Goal: Task Accomplishment & Management: Manage account settings

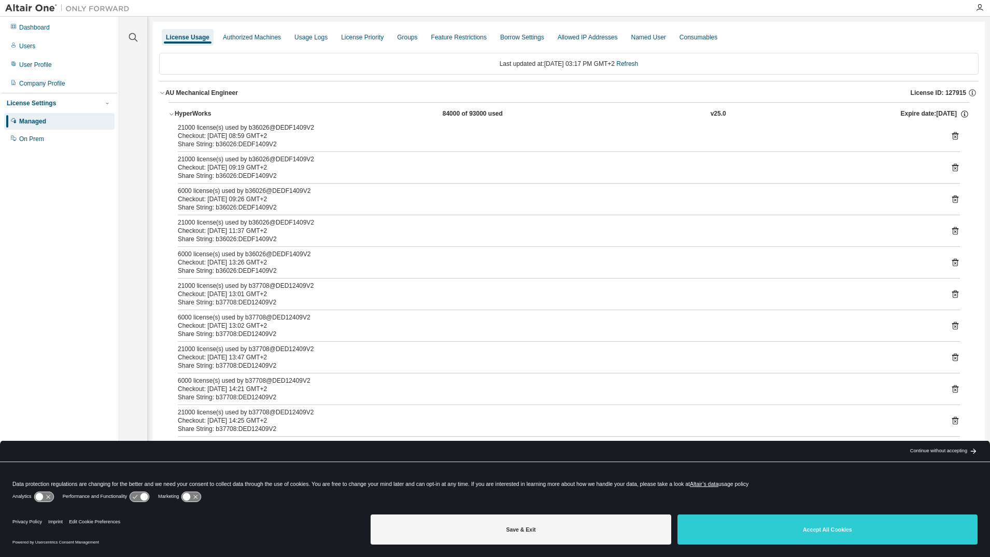
click at [196, 108] on button "HyperWorks 84000 of 93000 used v25.0 Expire date: [DATE]" at bounding box center [568, 114] width 801 height 23
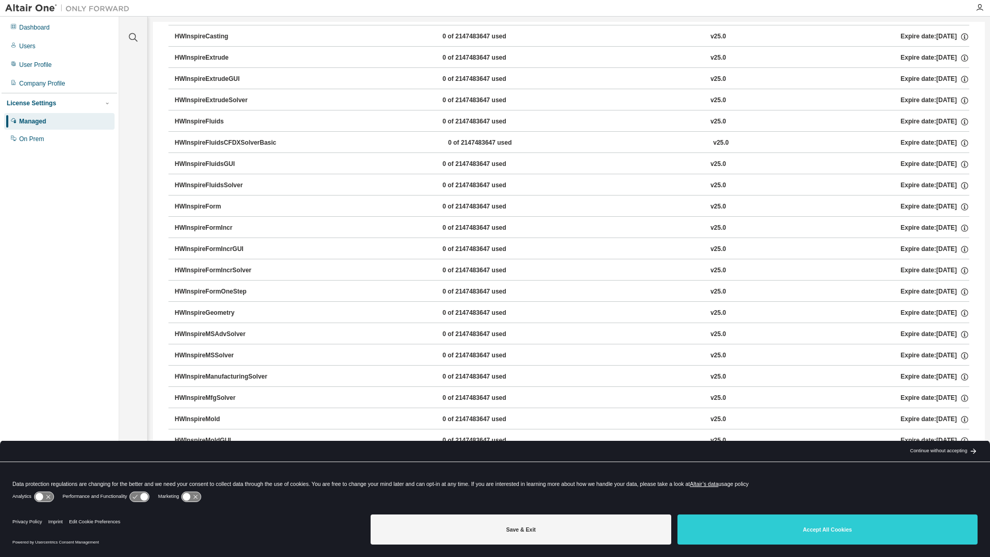
scroll to position [2798, 0]
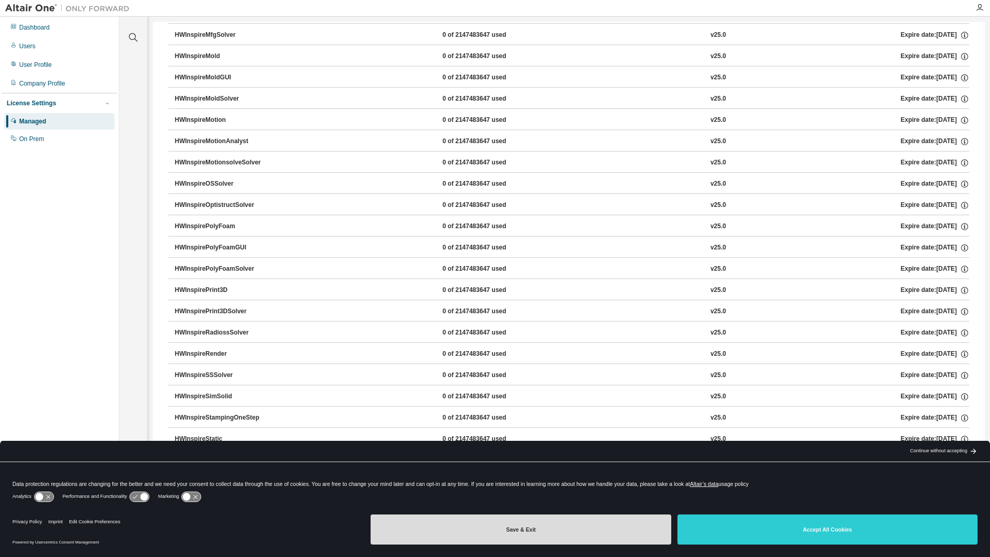
click at [611, 529] on button "Save & Exit" at bounding box center [521, 529] width 300 height 30
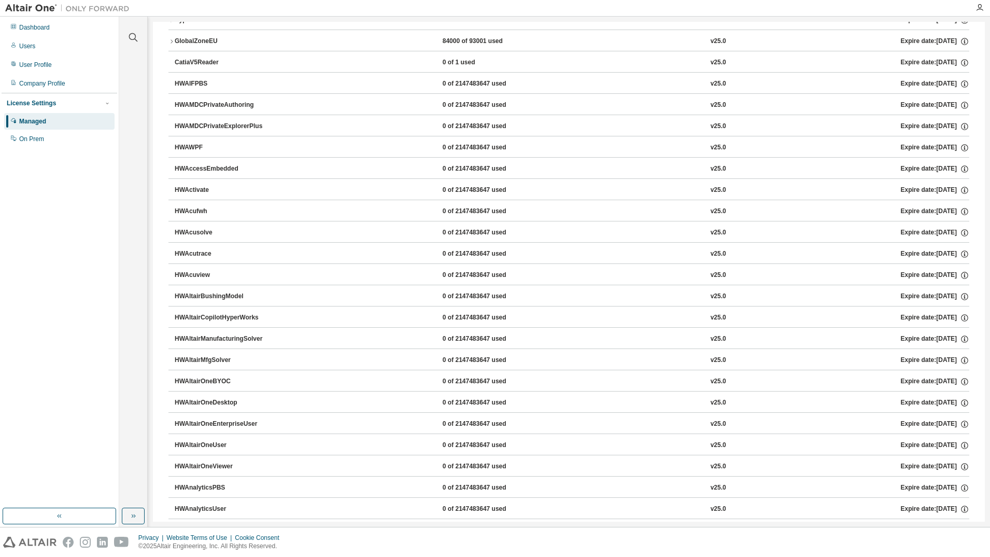
scroll to position [0, 0]
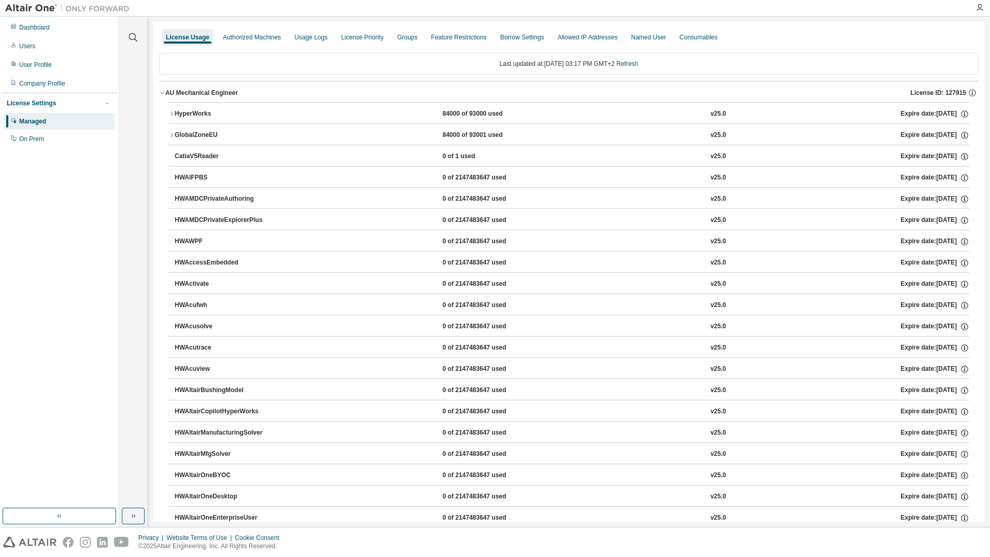
click at [170, 134] on icon "button" at bounding box center [171, 135] width 6 height 6
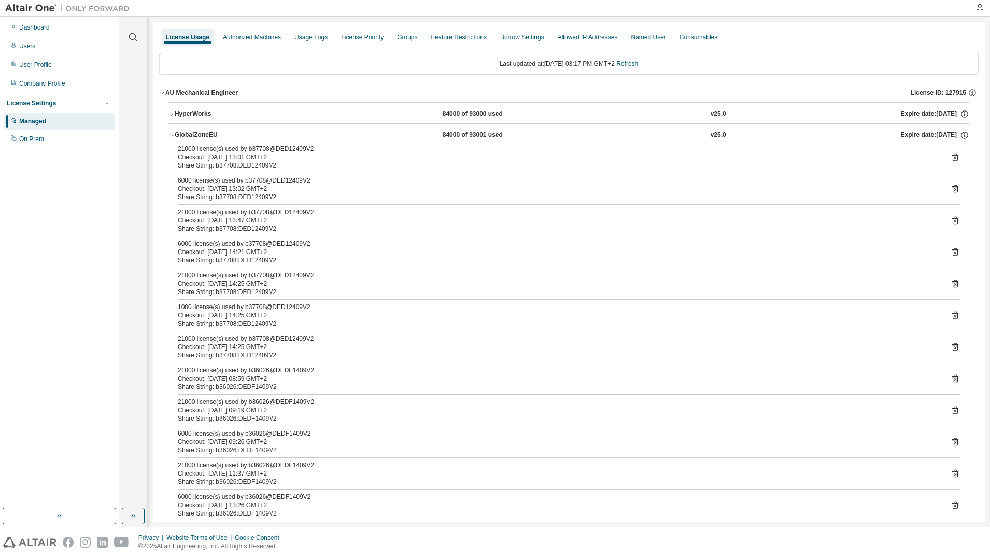
click at [169, 115] on icon "button" at bounding box center [171, 114] width 6 height 6
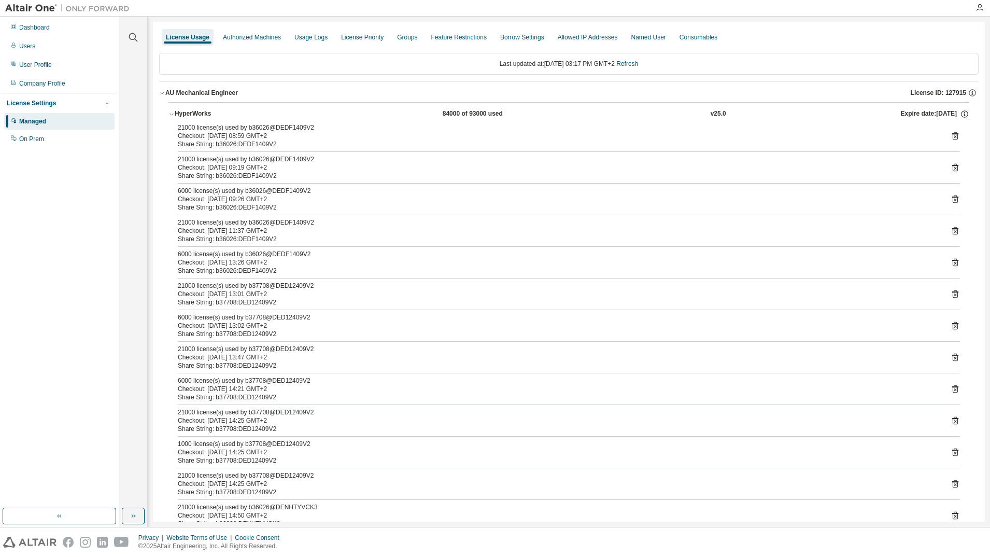
click at [169, 115] on icon "button" at bounding box center [171, 114] width 6 height 6
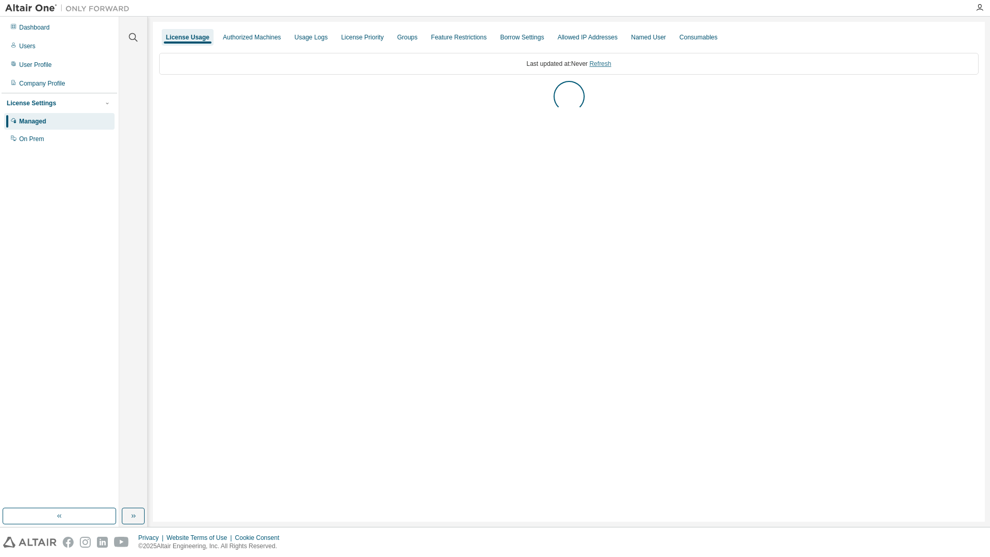
click at [602, 64] on link "Refresh" at bounding box center [600, 63] width 22 height 7
click at [167, 90] on div "AU Mechanical Engineer" at bounding box center [201, 93] width 73 height 8
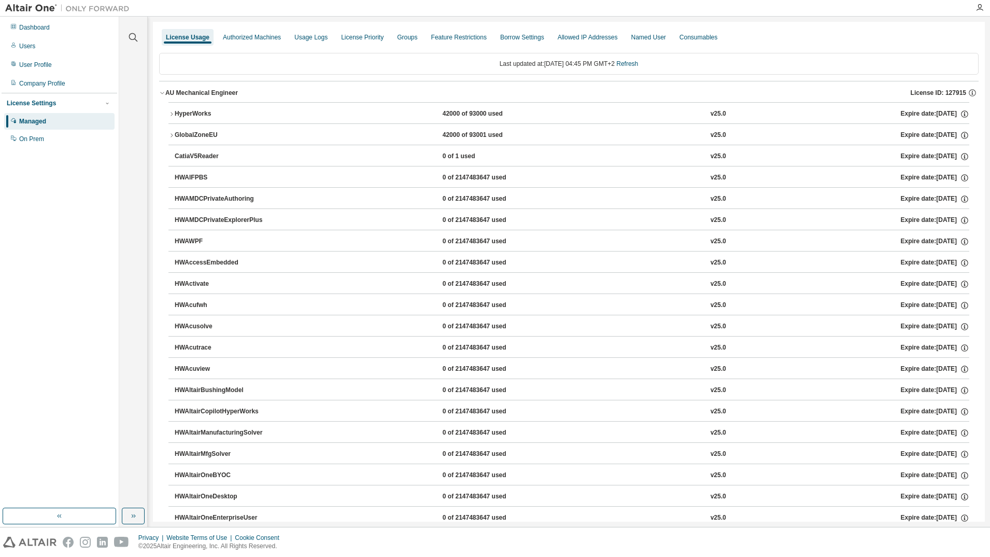
click at [168, 132] on icon "button" at bounding box center [171, 135] width 6 height 6
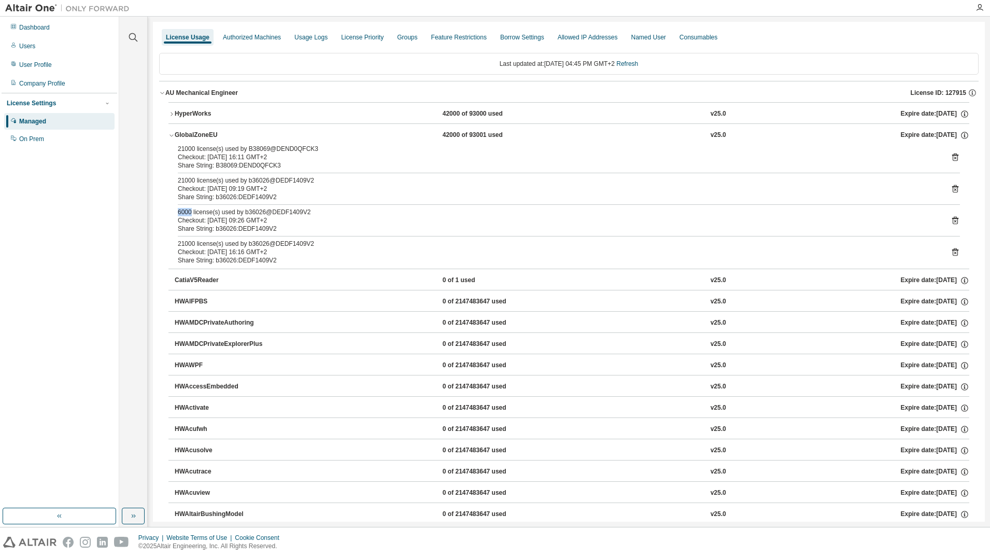
drag, startPoint x: 190, startPoint y: 213, endPoint x: 173, endPoint y: 213, distance: 17.6
click at [173, 213] on div "21000 license(s) used by B38069@DEND0QFCK3 Checkout: 2025-09-01 16:11 GMT+2 Sha…" at bounding box center [568, 207] width 801 height 124
drag, startPoint x: 173, startPoint y: 213, endPoint x: 181, endPoint y: 221, distance: 11.4
click at [181, 221] on div "Checkout: [DATE] 09:26 GMT+2" at bounding box center [556, 220] width 757 height 8
drag, startPoint x: 191, startPoint y: 213, endPoint x: 170, endPoint y: 211, distance: 21.3
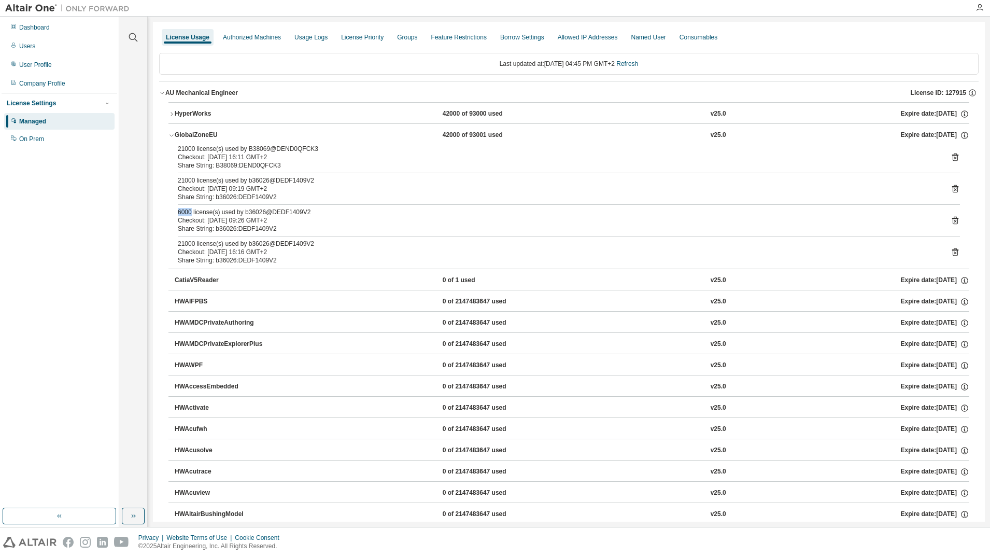
click at [170, 211] on div "21000 license(s) used by B38069@DEND0QFCK3 Checkout: 2025-09-01 16:11 GMT+2 Sha…" at bounding box center [568, 207] width 801 height 124
click at [260, 217] on div "Checkout: [DATE] 09:26 GMT+2" at bounding box center [556, 220] width 757 height 8
drag, startPoint x: 173, startPoint y: 212, endPoint x: 193, endPoint y: 211, distance: 20.2
click at [193, 211] on div "21000 license(s) used by B38069@DEND0QFCK3 Checkout: 2025-09-01 16:11 GMT+2 Sha…" at bounding box center [568, 207] width 801 height 124
drag, startPoint x: 193, startPoint y: 211, endPoint x: 258, endPoint y: 210, distance: 64.3
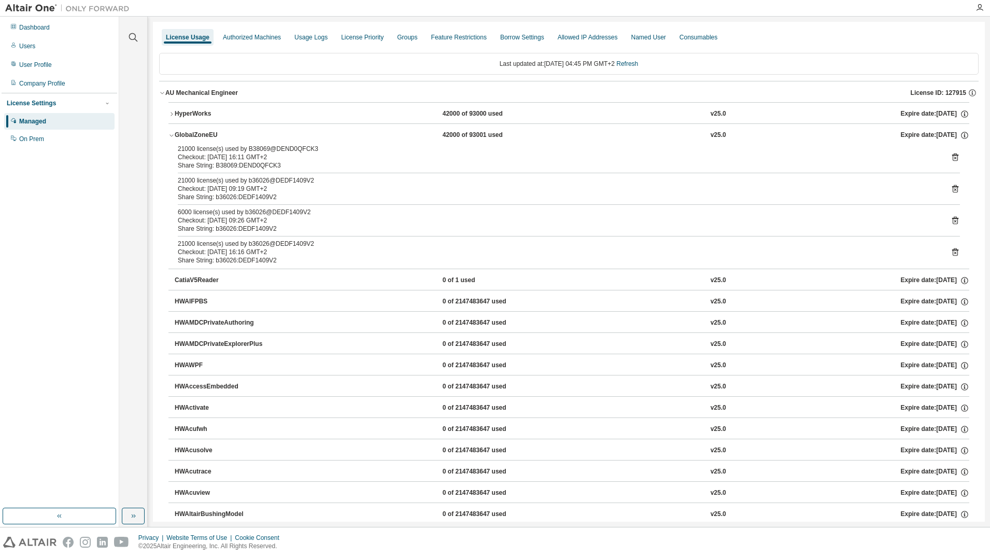
click at [258, 210] on div "6000 license(s) used by b36026@DEDF1409V2" at bounding box center [556, 212] width 757 height 8
click at [679, 41] on div "Consumables" at bounding box center [698, 37] width 46 height 17
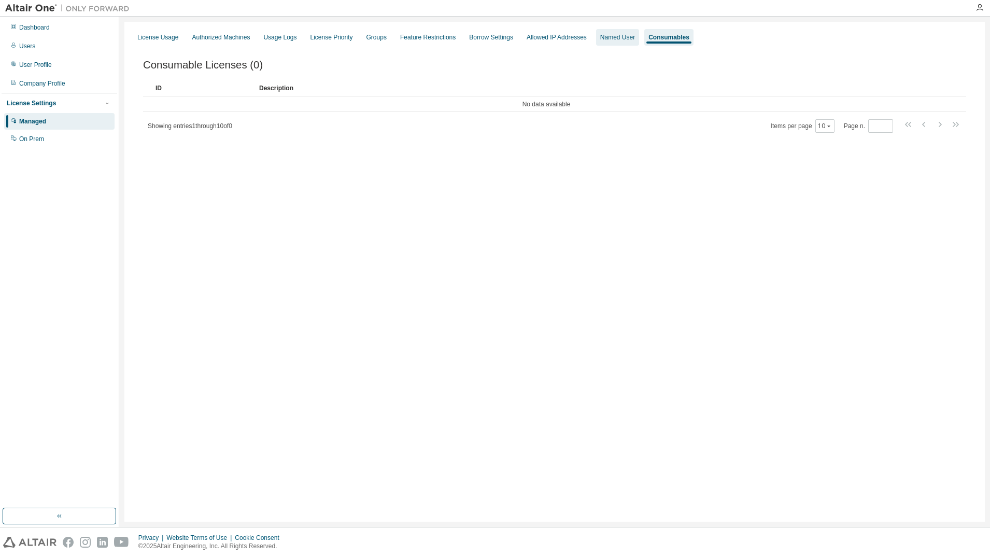
click at [602, 40] on div "Named User" at bounding box center [617, 37] width 35 height 8
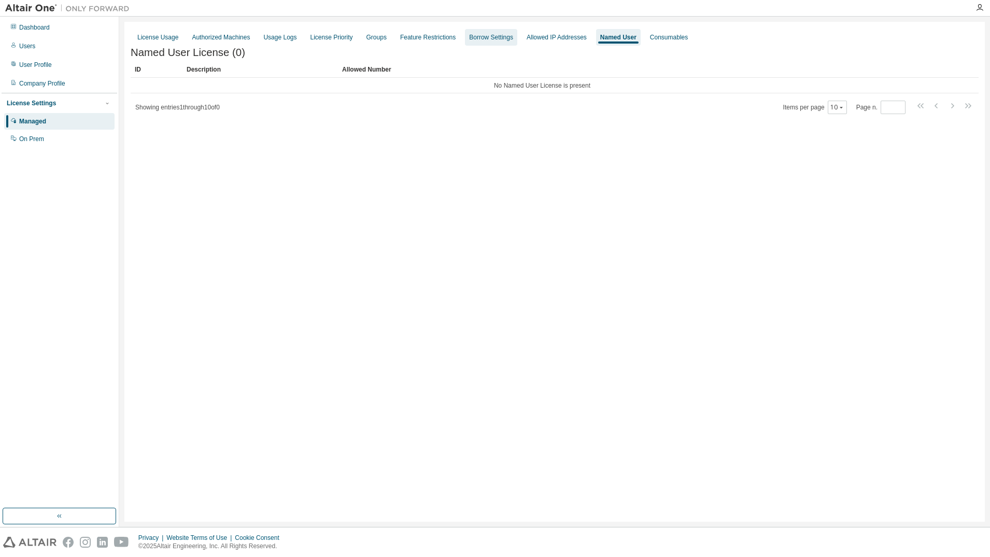
click at [499, 37] on div "Borrow Settings" at bounding box center [491, 37] width 44 height 8
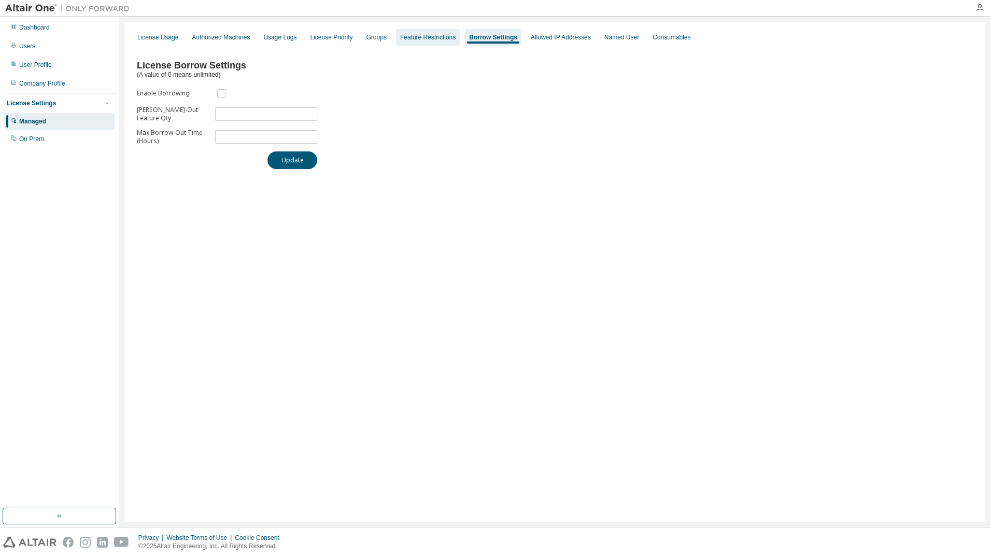
click at [440, 30] on div "Feature Restrictions" at bounding box center [428, 37] width 64 height 17
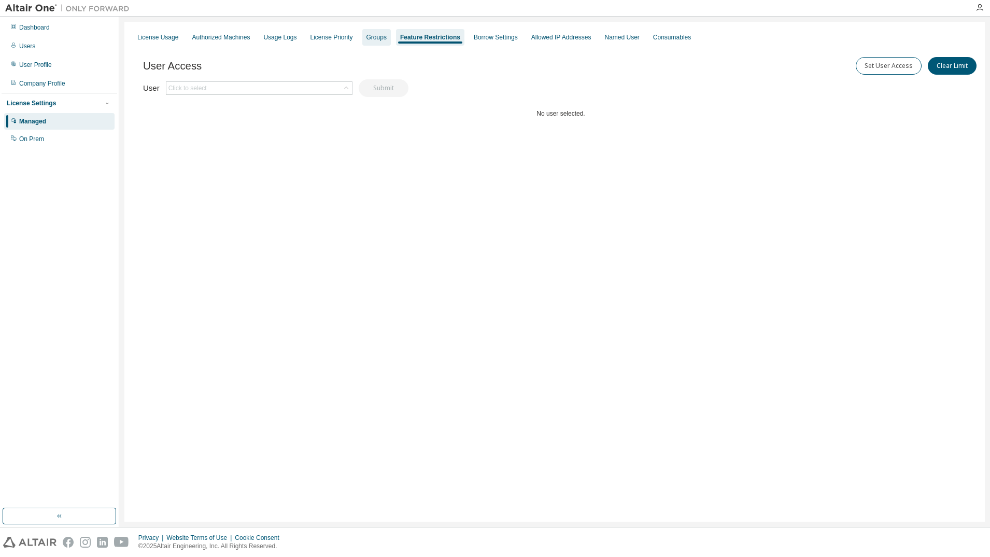
click at [366, 39] on div "Groups" at bounding box center [376, 37] width 20 height 8
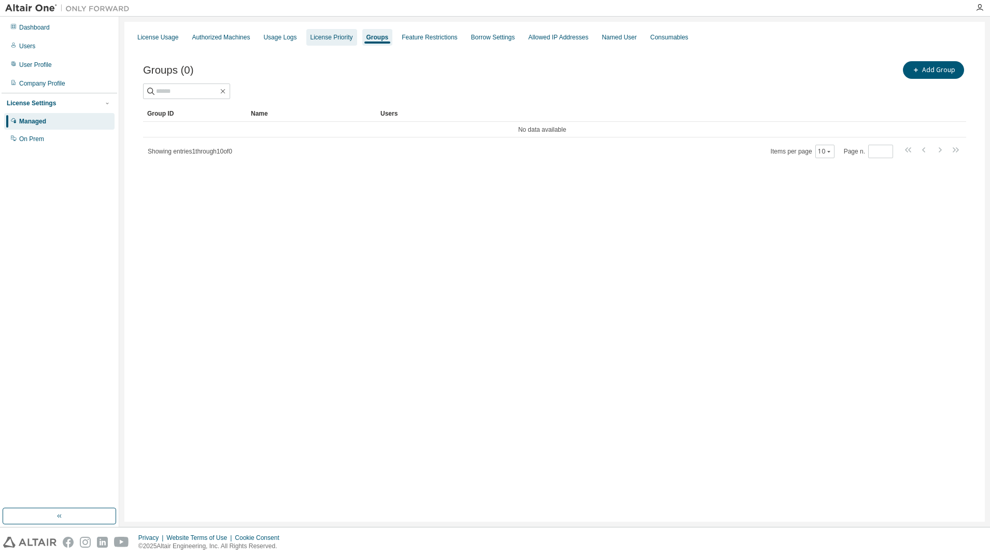
click at [320, 35] on div "License Priority" at bounding box center [331, 37] width 42 height 8
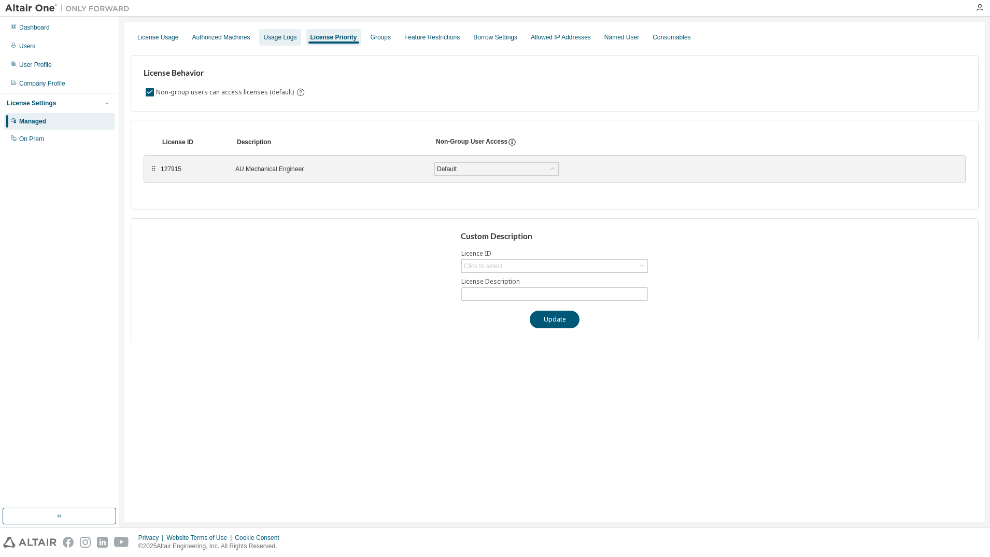
click at [265, 38] on div "Usage Logs" at bounding box center [279, 37] width 33 height 8
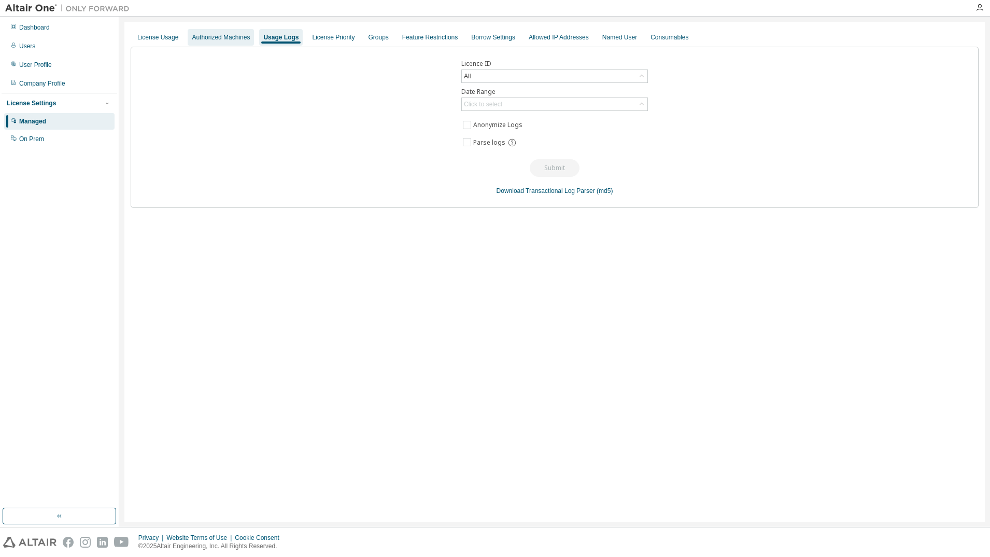
click at [225, 39] on div "Authorized Machines" at bounding box center [221, 37] width 58 height 8
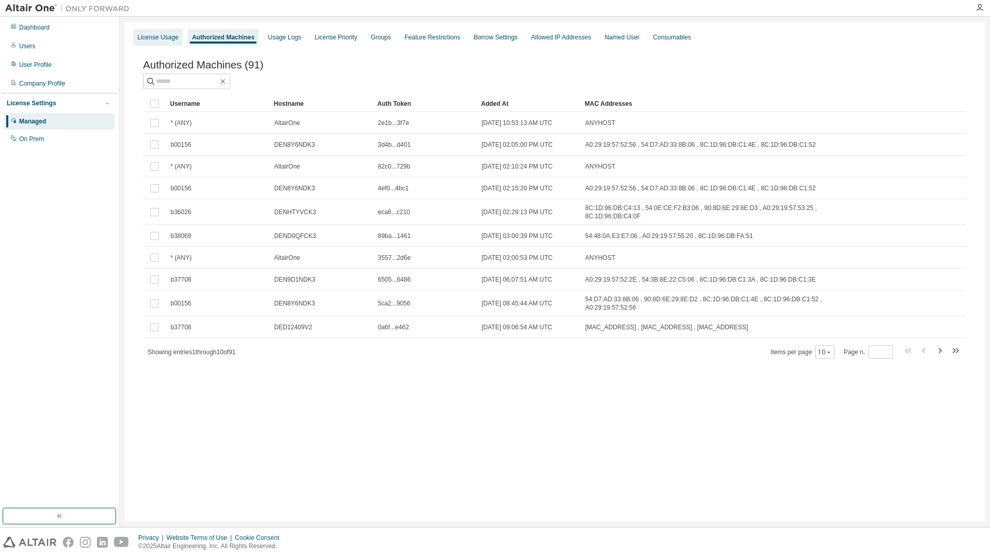
click at [158, 37] on div "License Usage" at bounding box center [157, 37] width 41 height 8
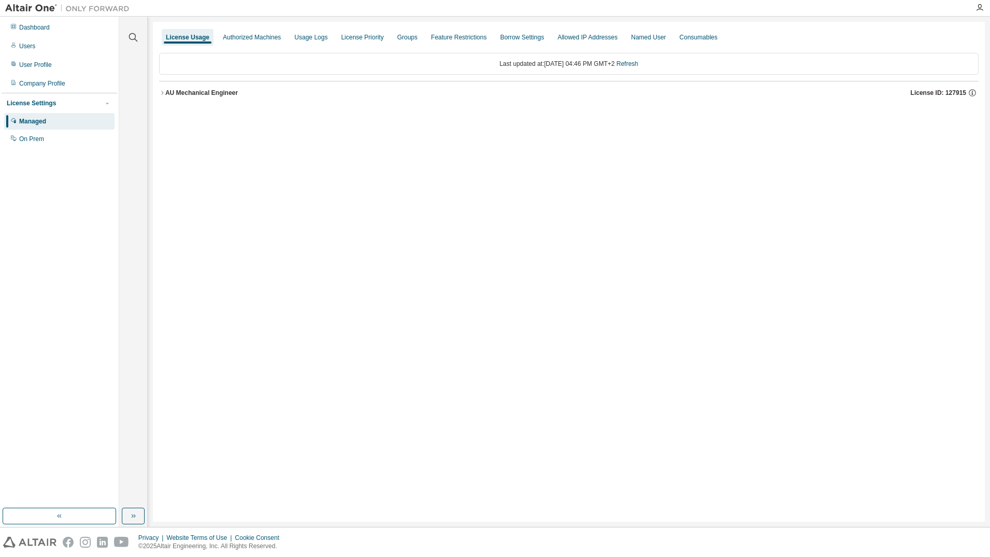
click at [160, 91] on icon "button" at bounding box center [162, 93] width 6 height 6
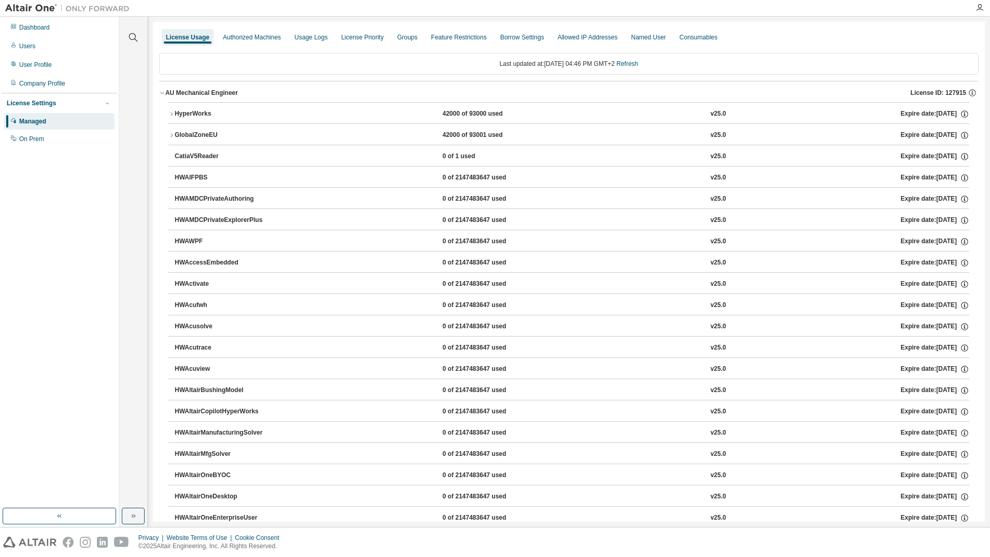
click at [174, 136] on icon "button" at bounding box center [171, 135] width 6 height 6
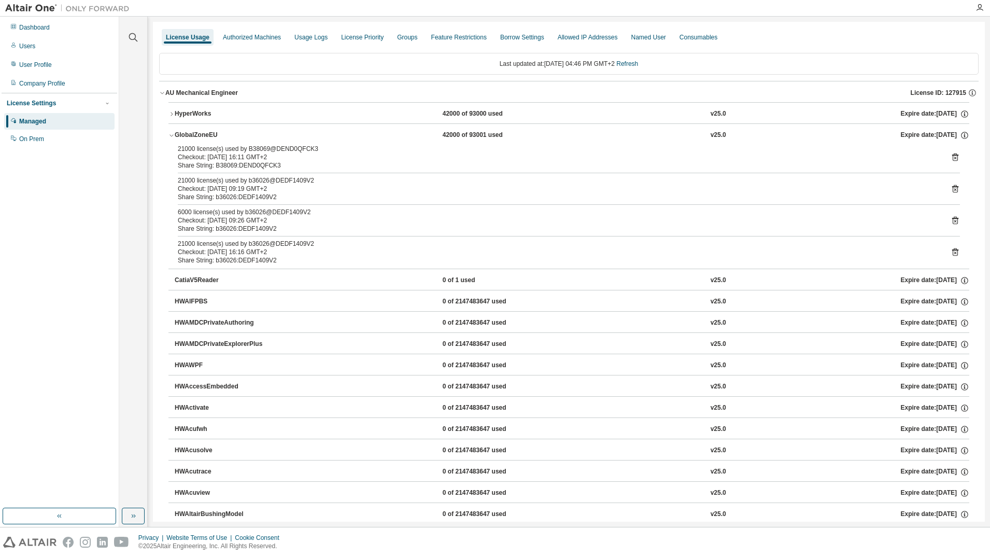
click at [975, 7] on div at bounding box center [979, 8] width 21 height 8
click at [979, 8] on icon "button" at bounding box center [979, 8] width 8 height 8
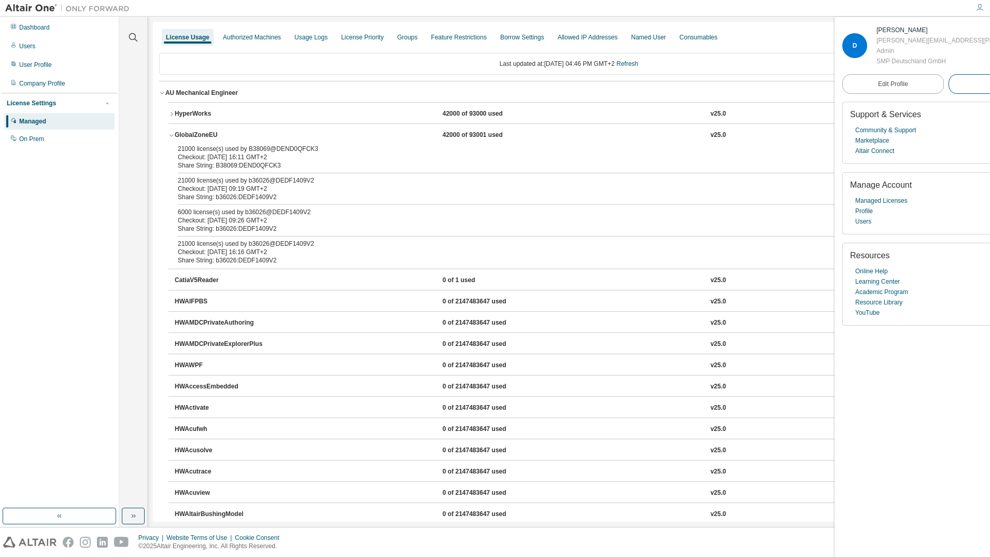
click at [989, 86] on span "Logout" at bounding box center [998, 84] width 19 height 10
